Goal: Information Seeking & Learning: Compare options

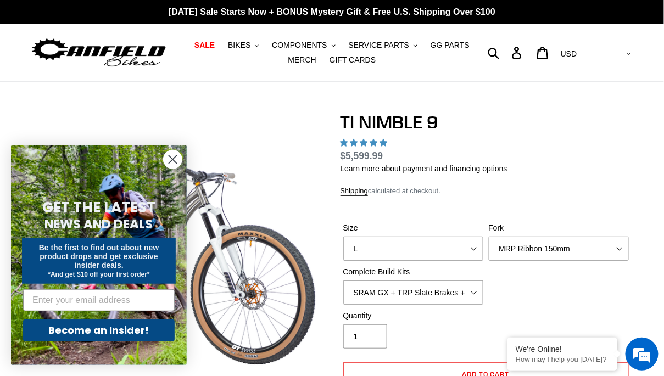
select select "highest-rating"
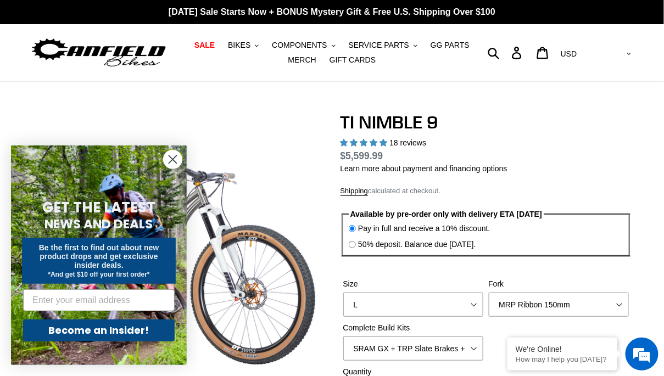
click at [168, 158] on circle "Close dialog" at bounding box center [173, 159] width 18 height 18
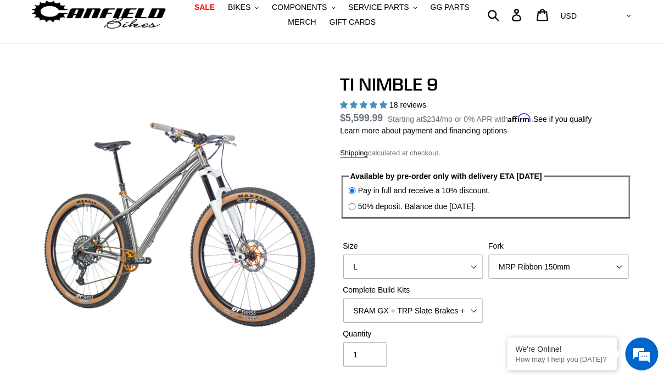
scroll to position [51, 0]
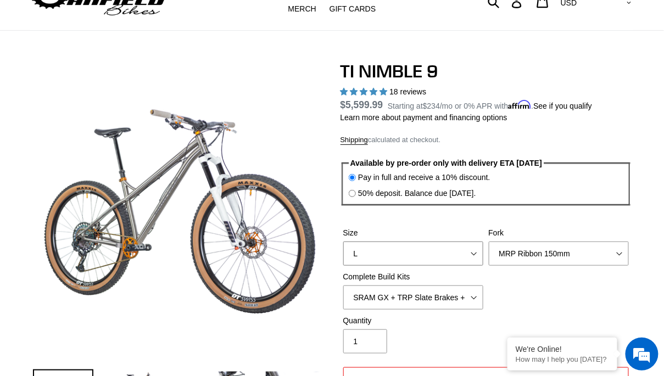
click at [417, 253] on select "S M L XL / XXL (Specify at checkout)" at bounding box center [413, 254] width 140 height 24
select select "XL / XXL (Specify at checkout)"
click at [343, 242] on select "S M L XL / XXL (Specify at checkout)" at bounding box center [413, 254] width 140 height 24
click at [536, 259] on select "MRP Ribbon 150mm RockShox Lyrik 150mm Fox Factory 36 150mm Cane Creek Helm 150m…" at bounding box center [559, 254] width 140 height 24
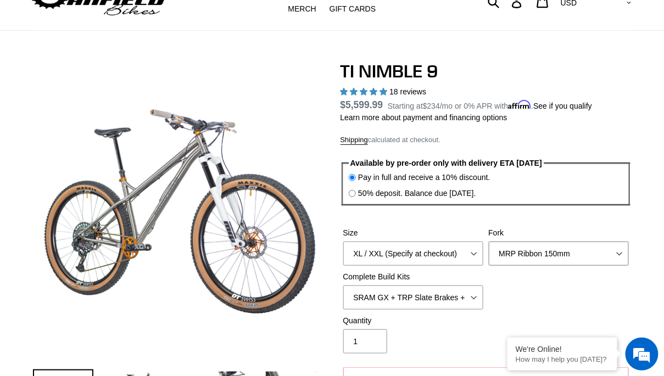
select select "RockShox Lyrik 150mm"
click at [489, 242] on select "MRP Ribbon 150mm RockShox Lyrik 150mm Fox Factory 36 150mm Cane Creek Helm 150m…" at bounding box center [559, 254] width 140 height 24
click at [424, 289] on select "SRAM GX + TRP Slate Brakes + Rotors + e13 LG-1 Wheels SHIMANO XT + SHIMANO brak…" at bounding box center [413, 298] width 140 height 24
select select "SHIMANO XT + SHIMANO brakes + Rotors + e13 LG-1 Wheels"
click at [343, 286] on select "SRAM GX + TRP Slate Brakes + Rotors + e13 LG-1 Wheels SHIMANO XT + SHIMANO brak…" at bounding box center [413, 298] width 140 height 24
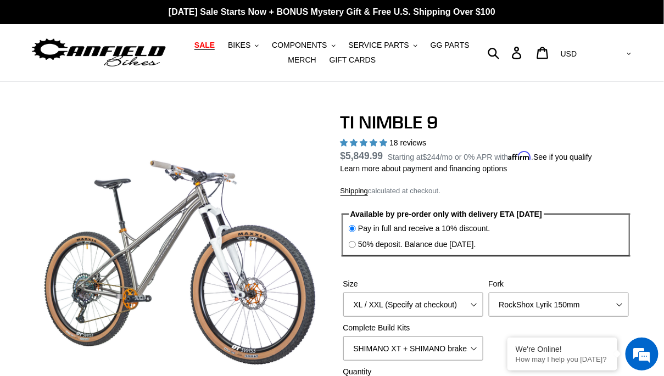
click at [205, 43] on span "SALE" at bounding box center [204, 45] width 20 height 9
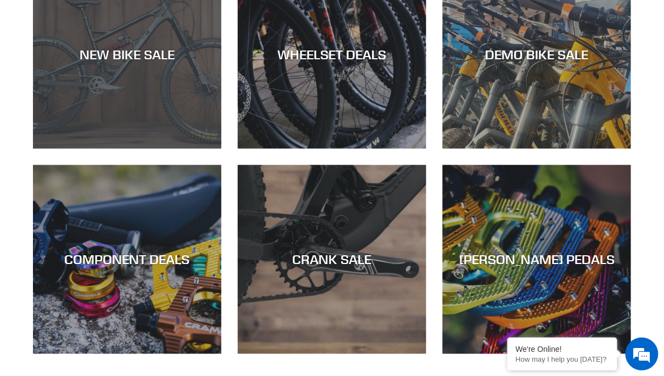
scroll to position [355, 0]
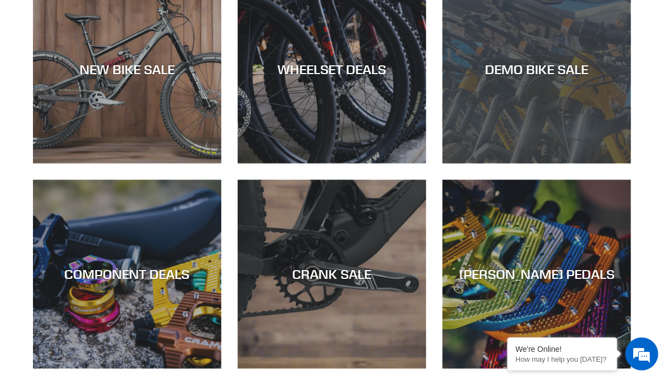
click at [493, 164] on div "DEMO BIKE SALE" at bounding box center [537, 164] width 188 height 0
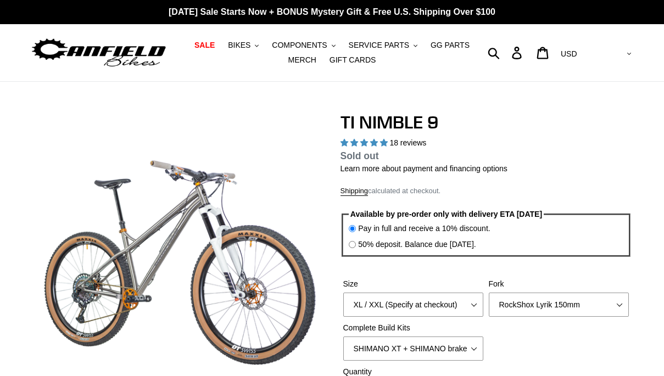
select select "highest-rating"
